Goal: Task Accomplishment & Management: Manage account settings

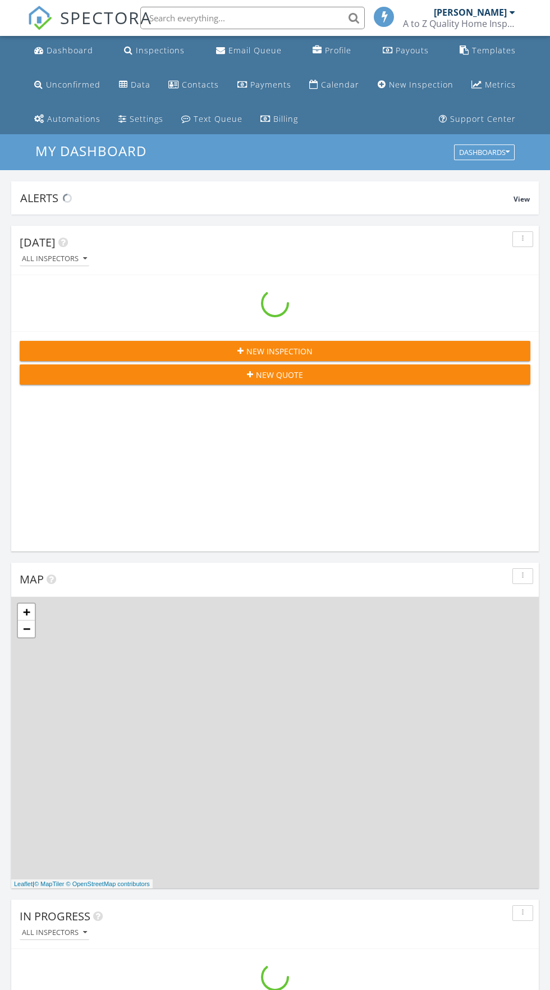
scroll to position [1920, 551]
click at [163, 48] on div "Inspections" at bounding box center [160, 50] width 49 height 11
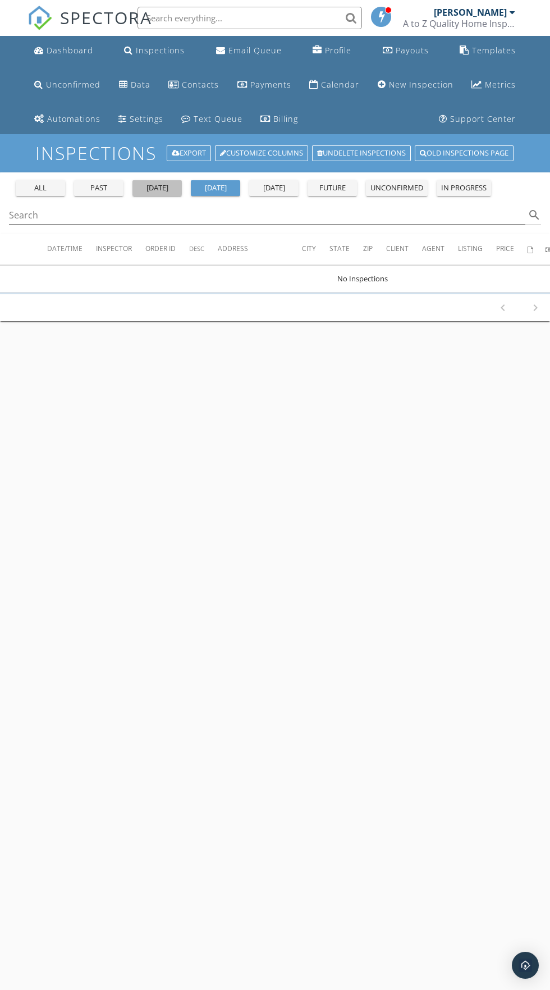
click at [161, 194] on button "yesterday" at bounding box center [156, 188] width 49 height 16
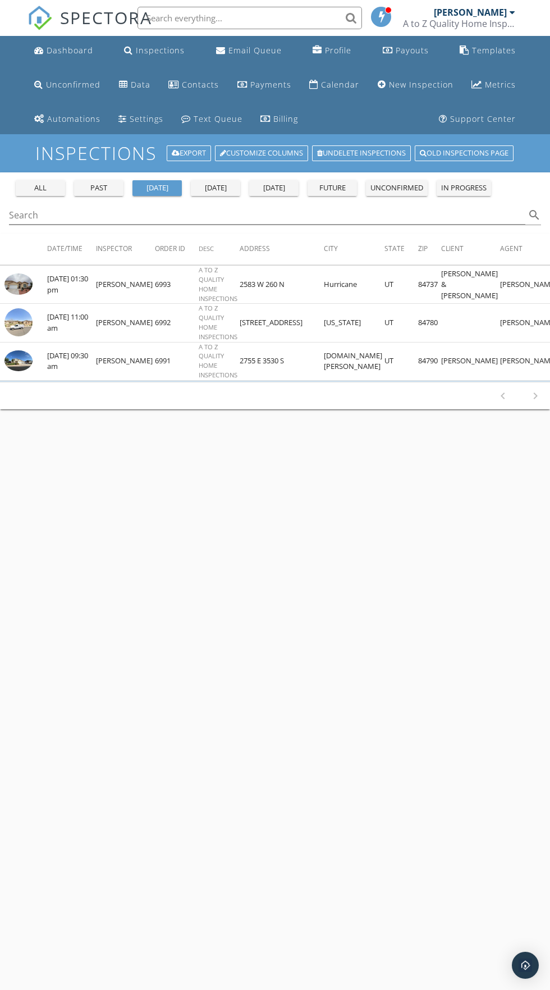
scroll to position [2, 0]
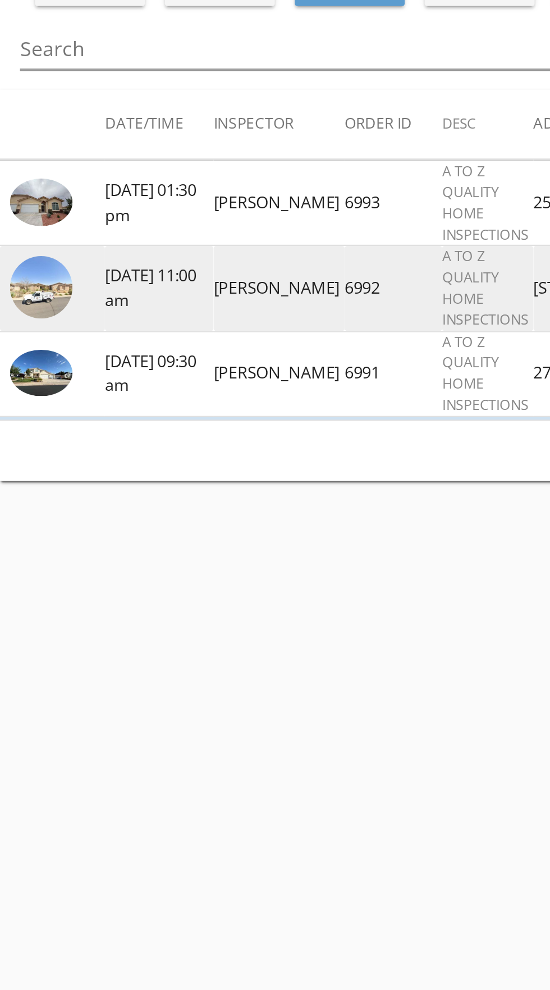
click at [20, 322] on img at bounding box center [18, 320] width 28 height 28
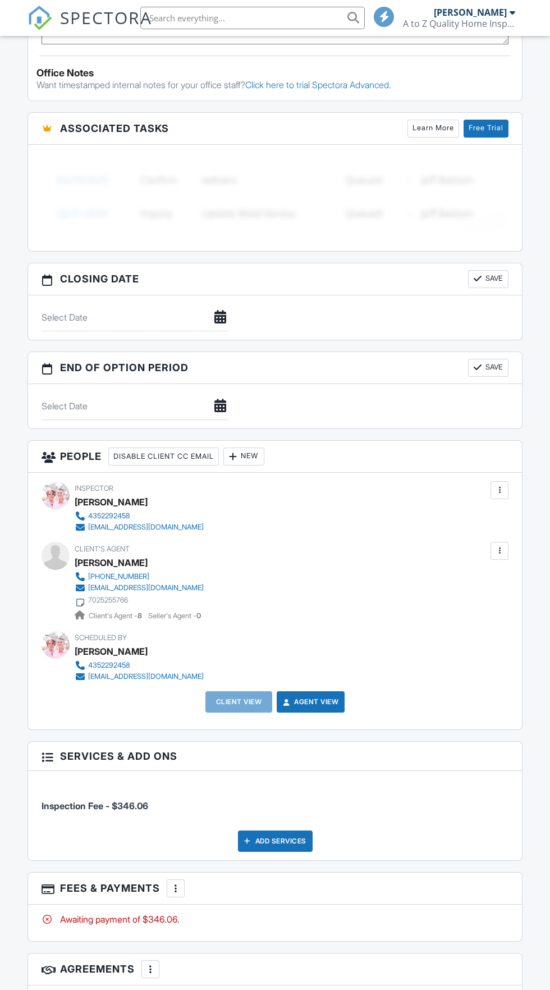
scroll to position [1005, 0]
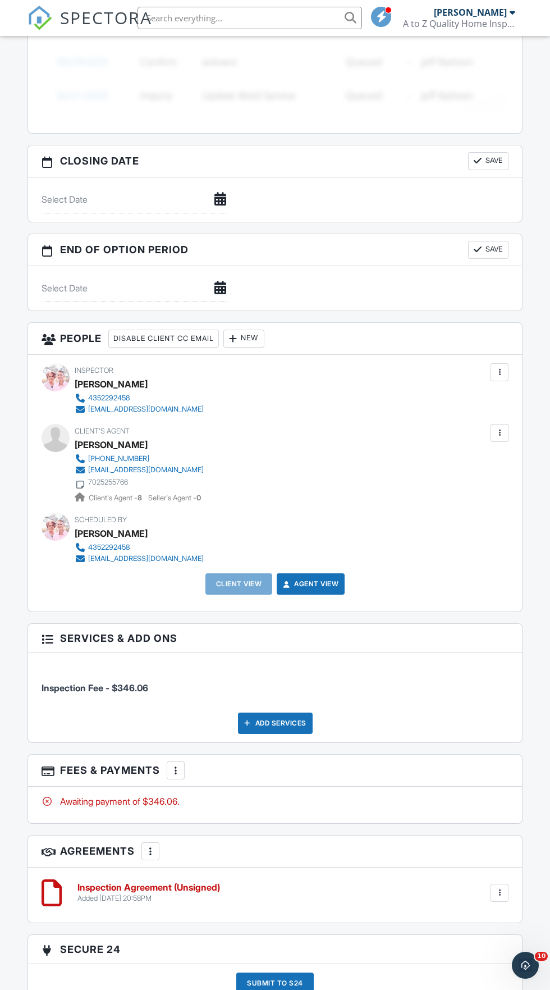
click at [239, 337] on div at bounding box center [232, 338] width 11 height 11
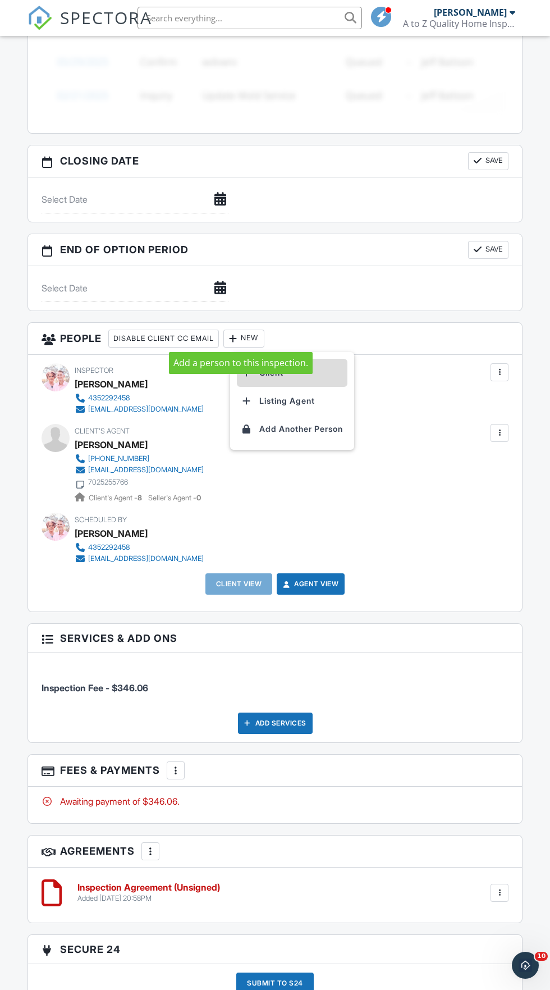
click at [301, 359] on li "Client" at bounding box center [292, 373] width 111 height 28
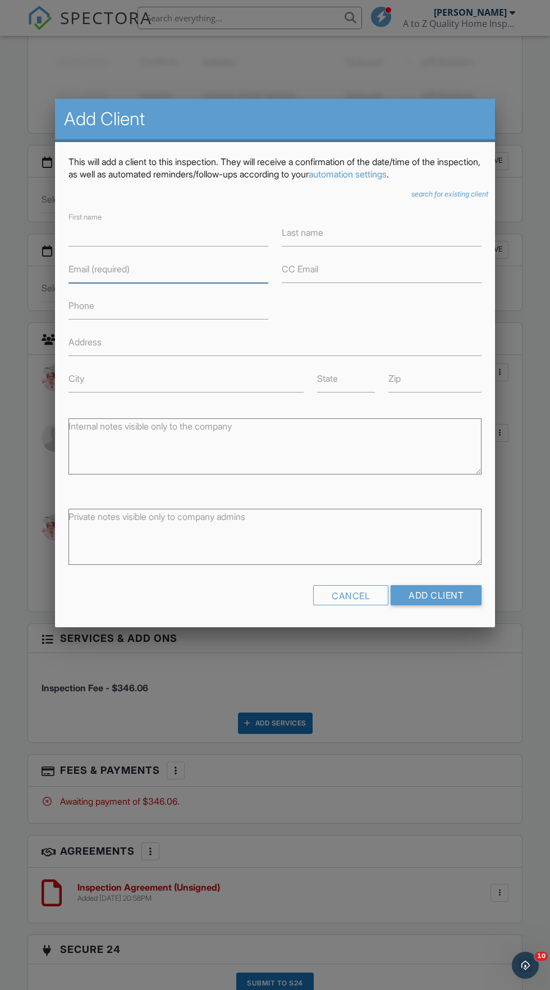
click at [194, 271] on input "Email (required)" at bounding box center [168, 269] width 200 height 28
type input "[EMAIL_ADDRESS][DOMAIN_NAME]"
click at [187, 232] on input "First name" at bounding box center [168, 233] width 200 height 28
click at [385, 237] on input "Last name" at bounding box center [382, 233] width 200 height 28
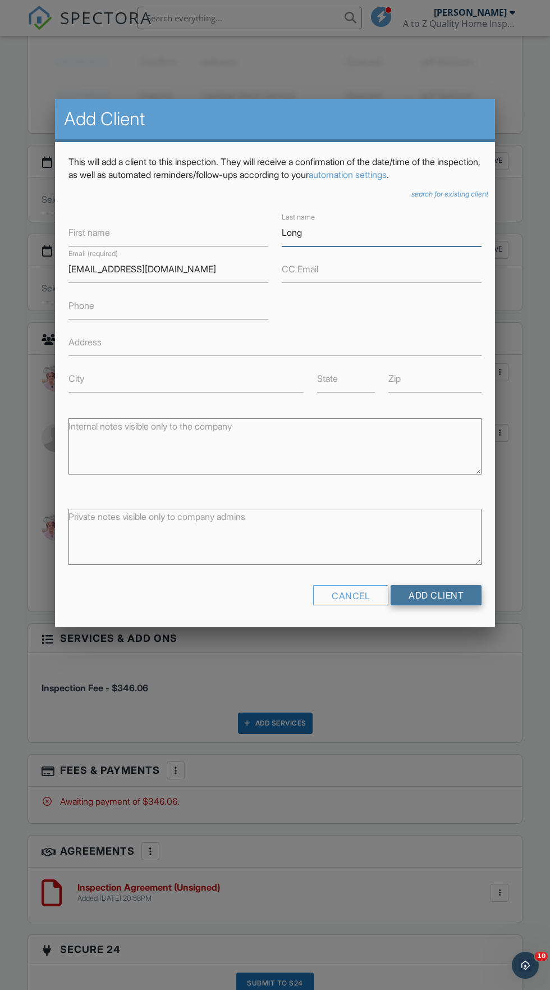
type input "Long"
click at [456, 599] on input "Add Client" at bounding box center [436, 595] width 91 height 20
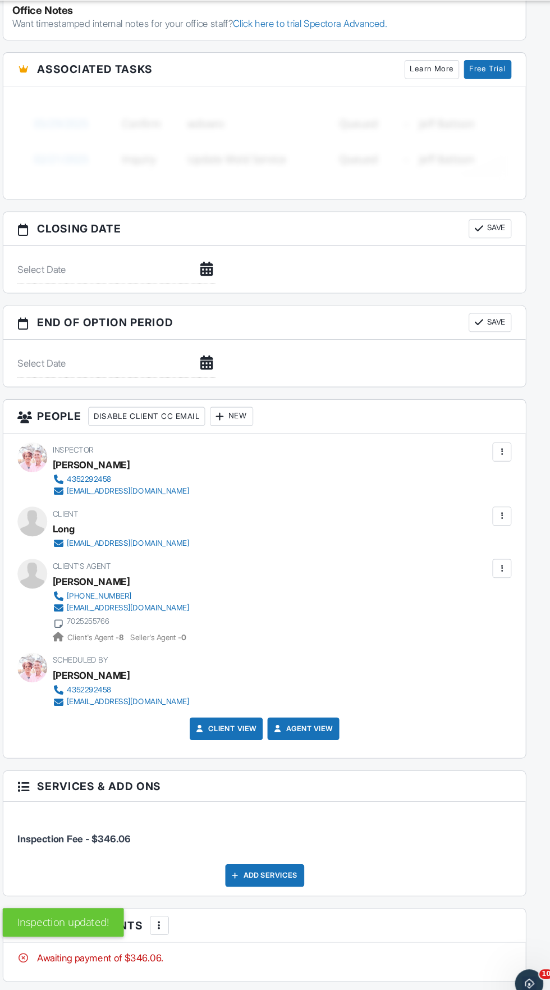
click at [500, 573] on div at bounding box center [499, 572] width 11 height 11
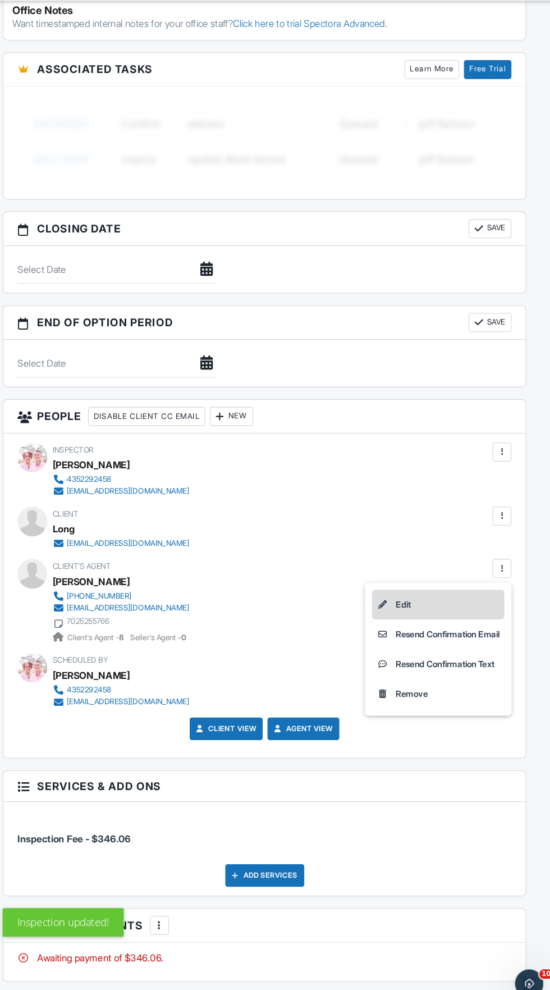
click at [428, 602] on li "Edit" at bounding box center [439, 607] width 125 height 28
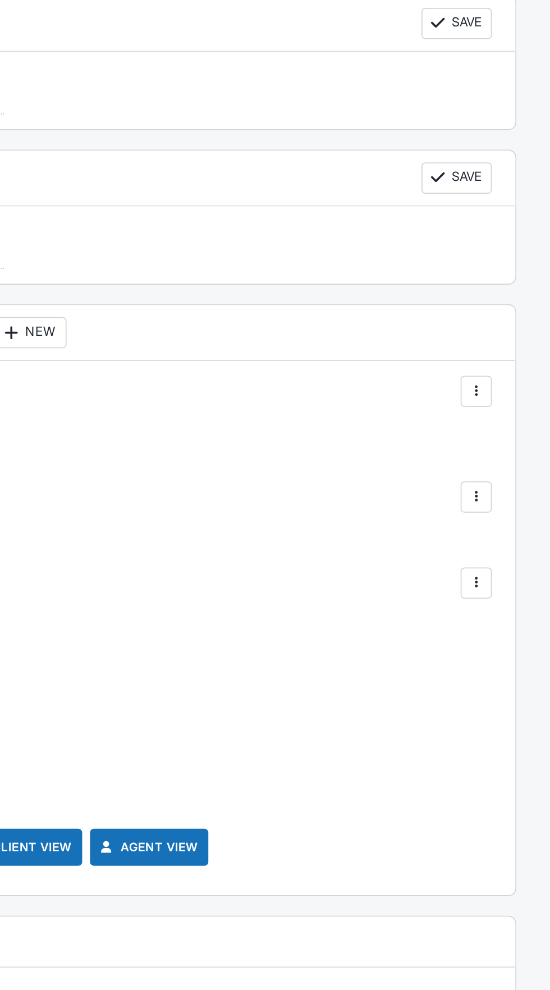
click at [508, 528] on div at bounding box center [500, 523] width 18 height 18
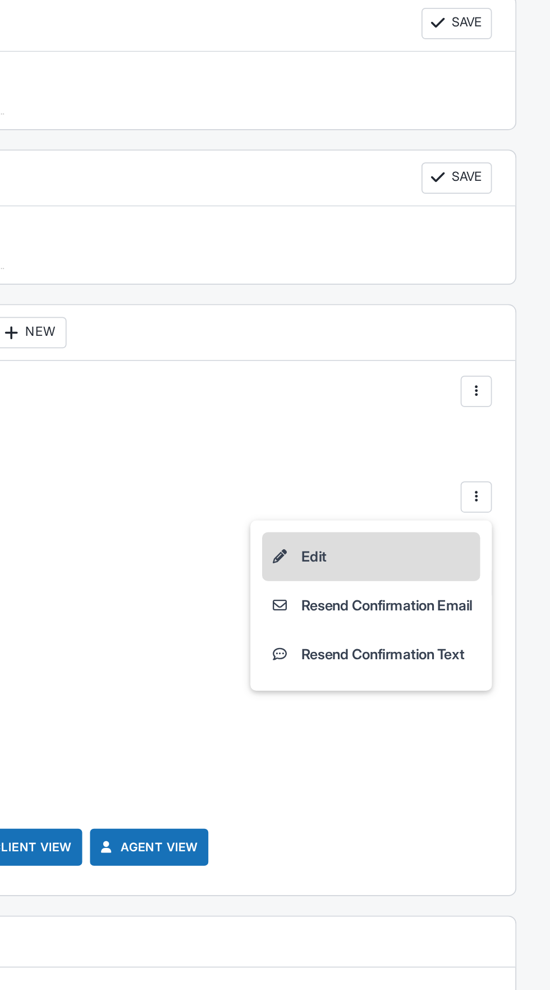
click at [434, 553] on li "Edit" at bounding box center [439, 557] width 125 height 28
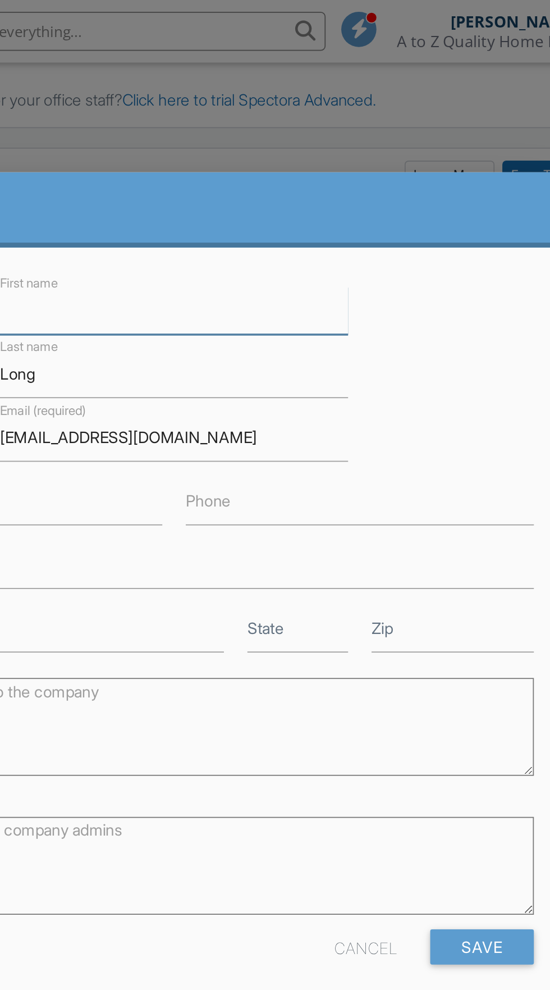
click at [246, 182] on input "First name" at bounding box center [275, 178] width 200 height 28
type input "[PERSON_NAME]"
click at [295, 292] on label "Phone" at bounding box center [295, 287] width 26 height 12
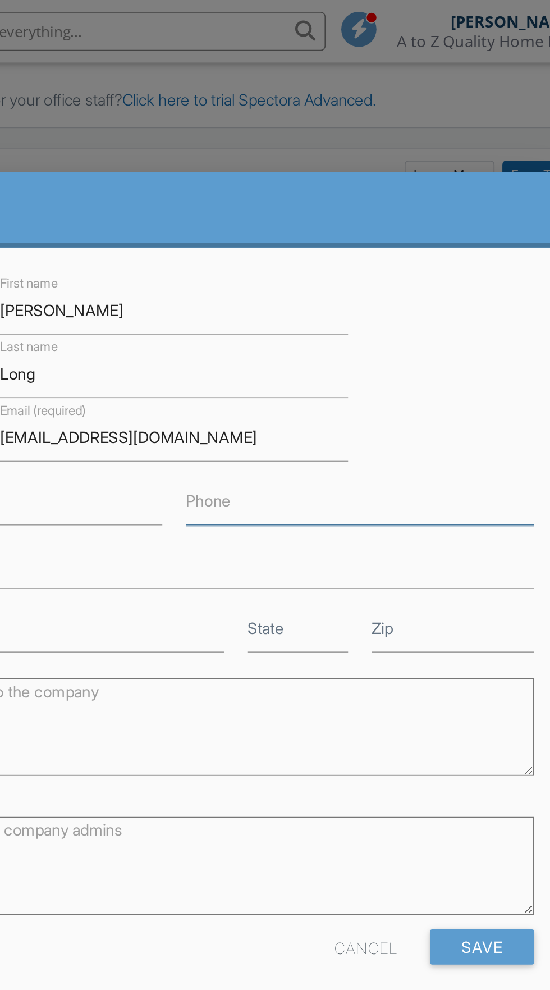
click at [295, 292] on input "Phone" at bounding box center [382, 288] width 200 height 28
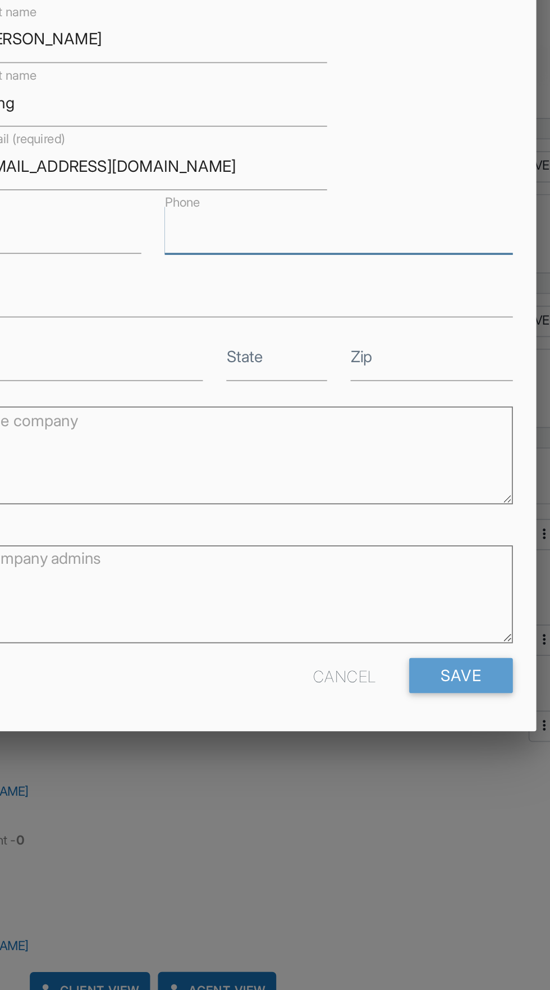
click at [351, 289] on input "Phone" at bounding box center [382, 288] width 200 height 28
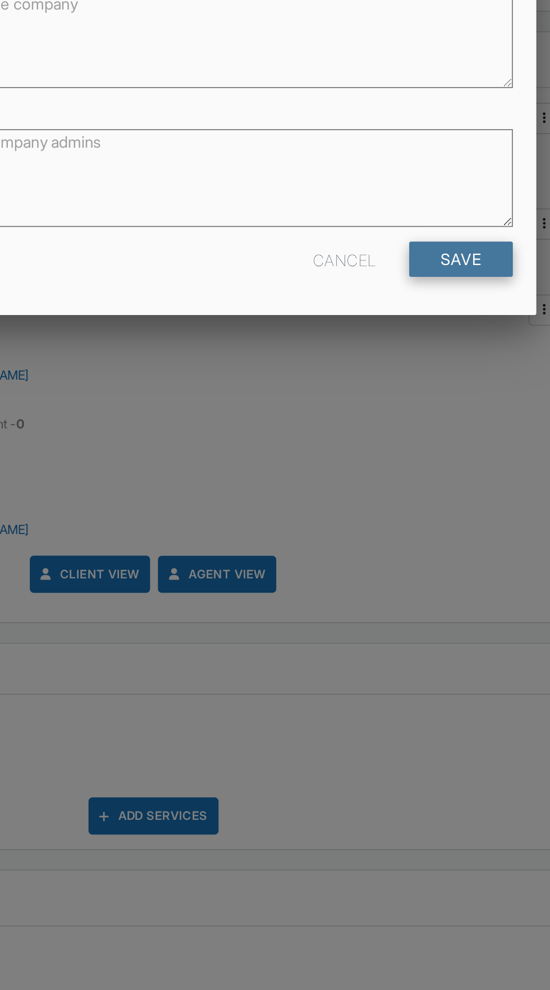
type input "[PHONE_NUMBER]"
click at [454, 545] on input "Save" at bounding box center [452, 543] width 60 height 20
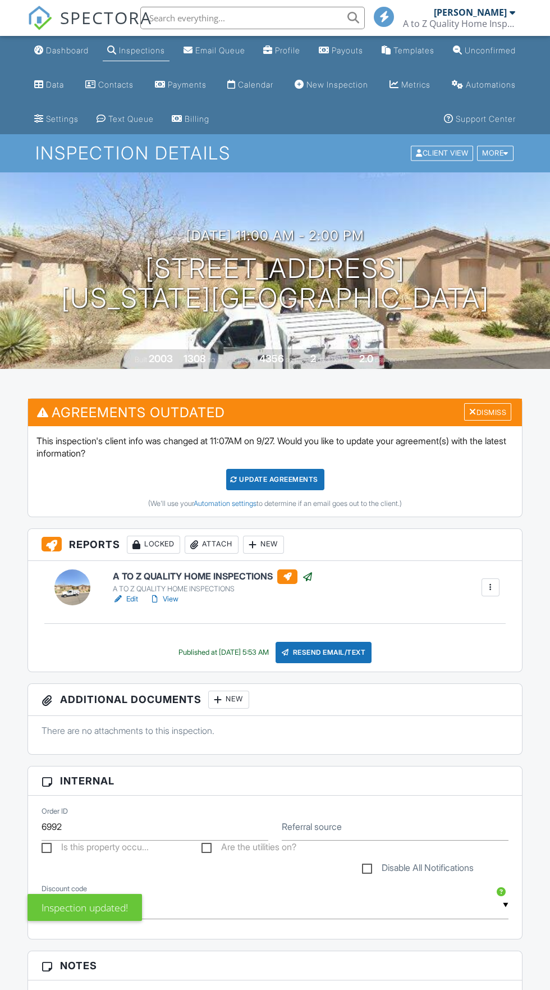
click at [275, 480] on div "Update Agreements" at bounding box center [275, 479] width 98 height 21
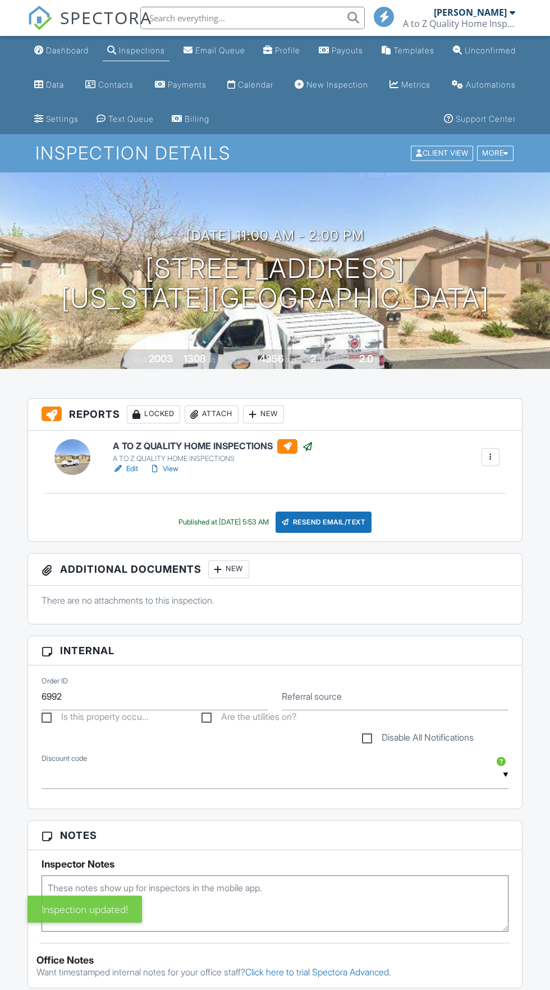
click at [359, 521] on div "Resend Email/Text" at bounding box center [324, 521] width 97 height 21
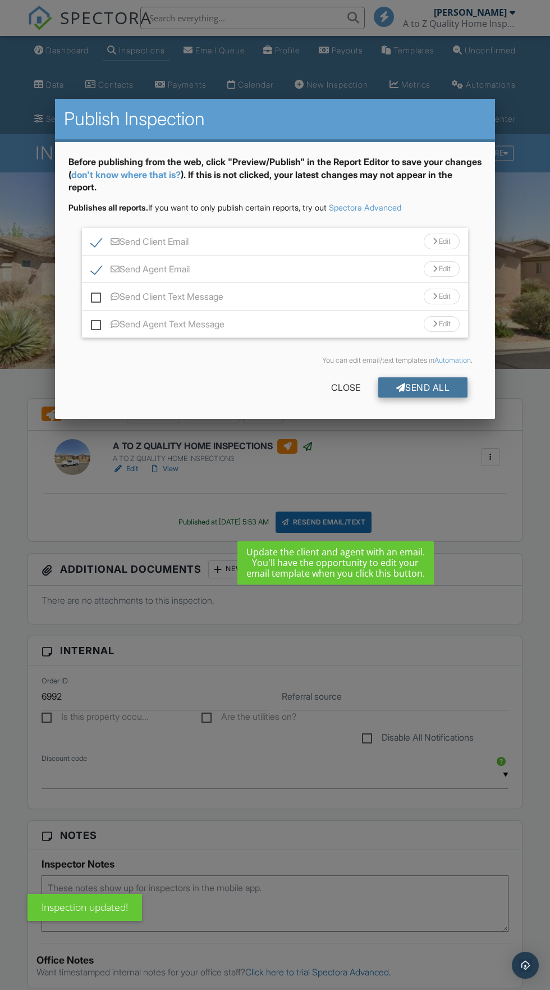
click at [439, 388] on div "Send All" at bounding box center [423, 387] width 90 height 20
